Goal: Task Accomplishment & Management: Manage account settings

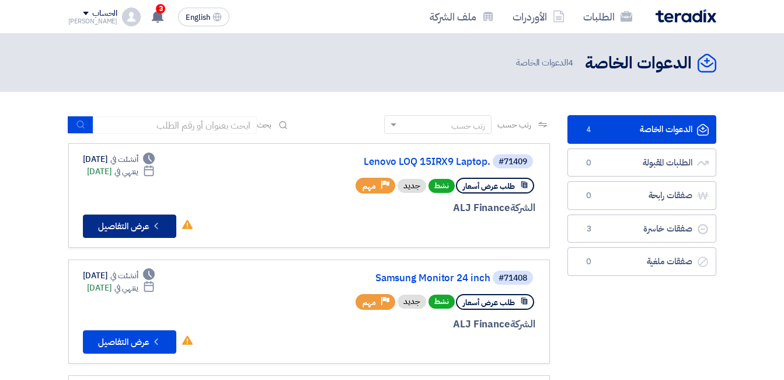
click at [150, 221] on button "Check details عرض التفاصيل" at bounding box center [129, 225] width 93 height 23
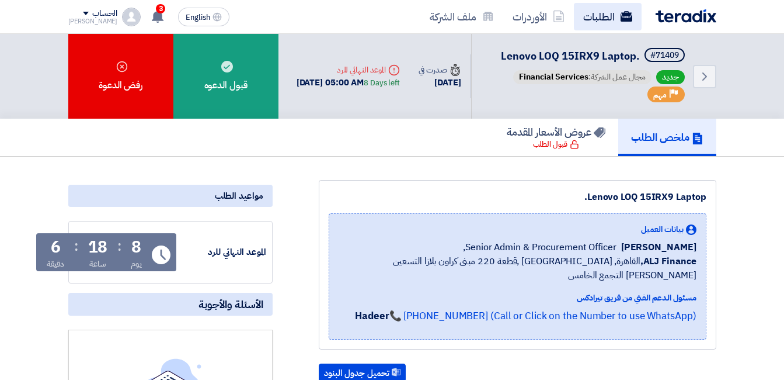
click at [605, 8] on link "الطلبات" at bounding box center [608, 16] width 68 height 27
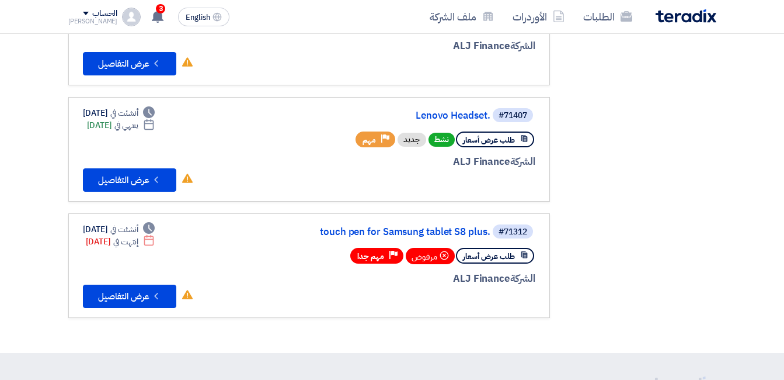
scroll to position [286, 0]
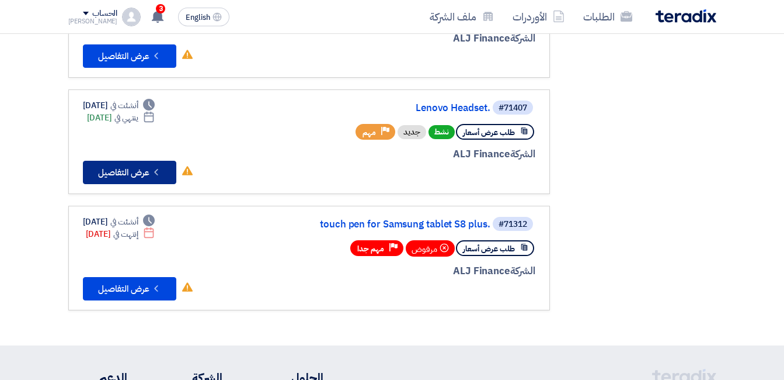
click at [152, 171] on icon "Check details" at bounding box center [156, 171] width 11 height 11
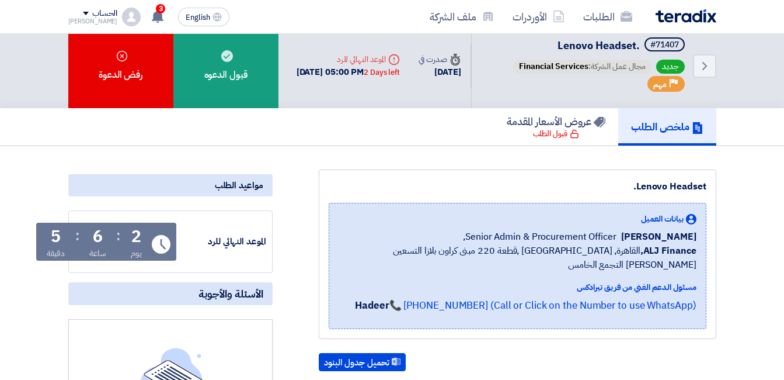
scroll to position [9, 0]
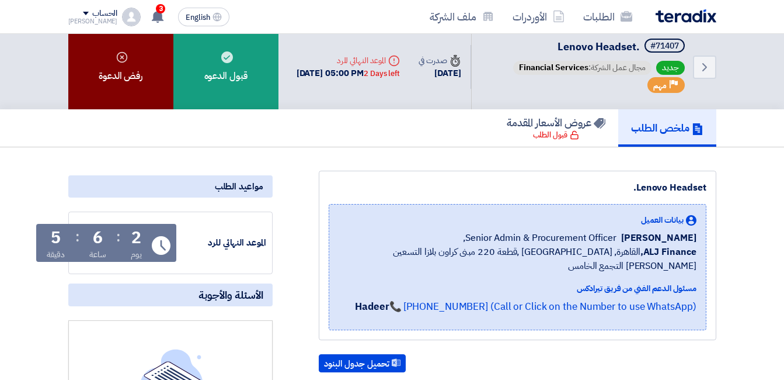
click at [114, 91] on div "رفض الدعوة" at bounding box center [120, 67] width 105 height 85
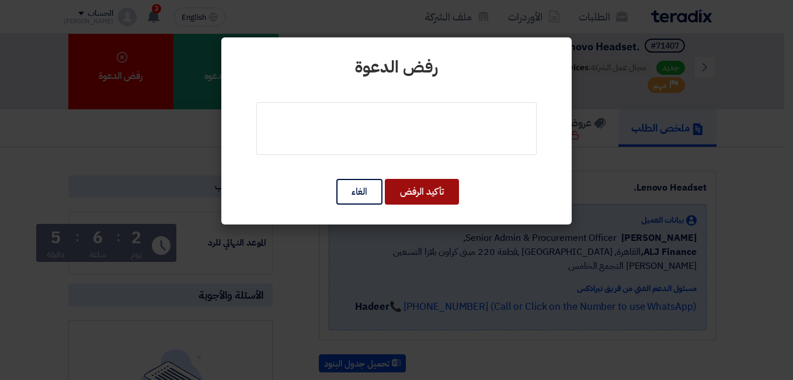
click at [400, 196] on button "تأكيد الرفض" at bounding box center [422, 192] width 74 height 26
